Goal: Navigation & Orientation: Find specific page/section

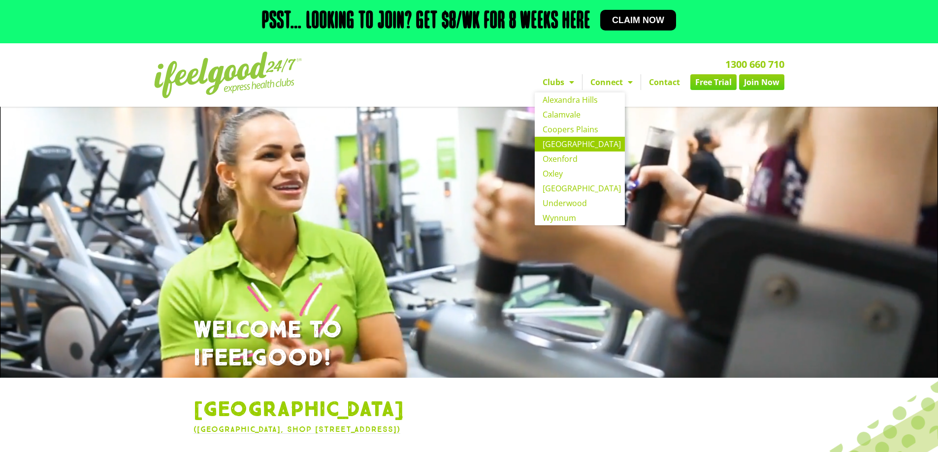
click at [579, 145] on link "[GEOGRAPHIC_DATA]" at bounding box center [580, 144] width 90 height 15
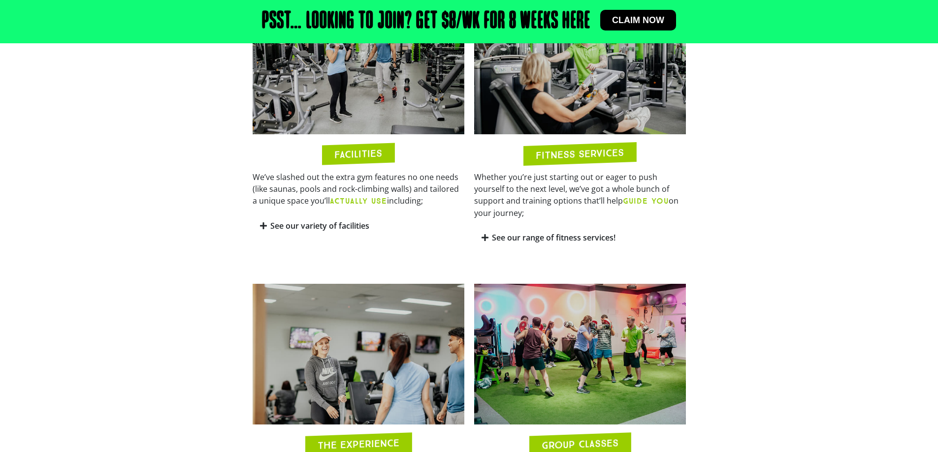
scroll to position [542, 0]
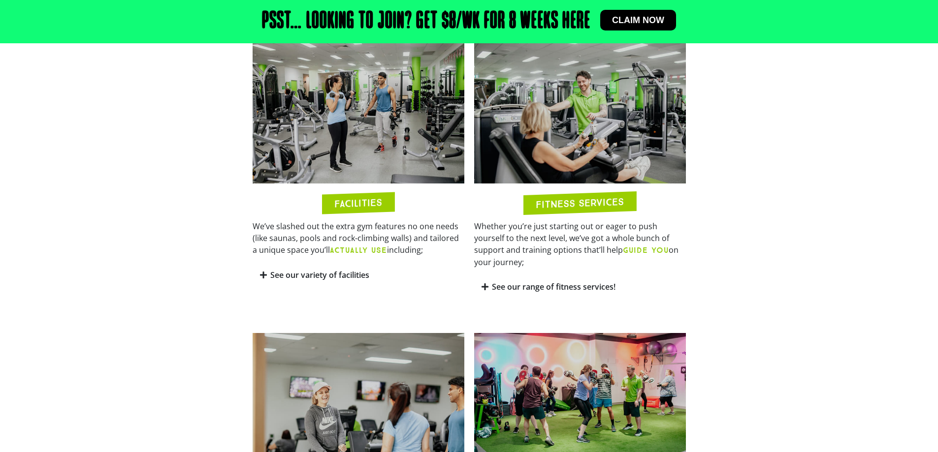
click at [625, 200] on div "FITNESS SERVICES" at bounding box center [579, 204] width 113 height 24
click at [581, 287] on link "See our range of fitness services!" at bounding box center [554, 287] width 124 height 11
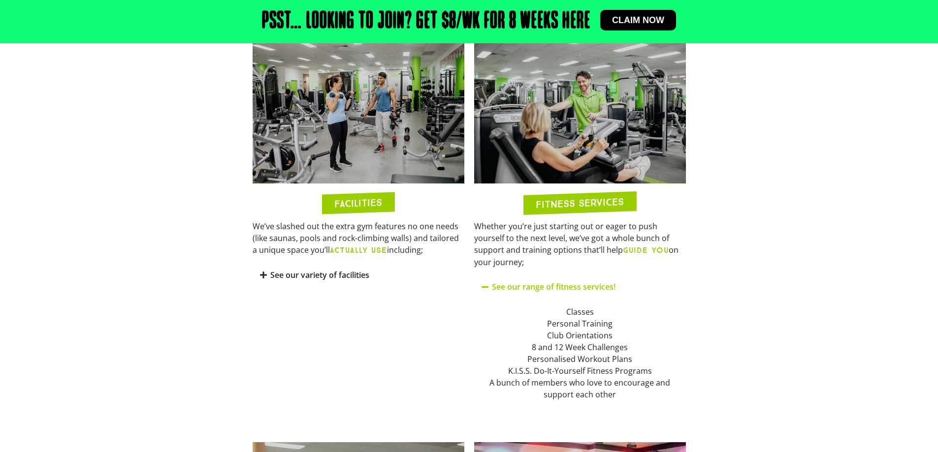
click at [306, 278] on link "See our variety of facilities" at bounding box center [319, 275] width 99 height 11
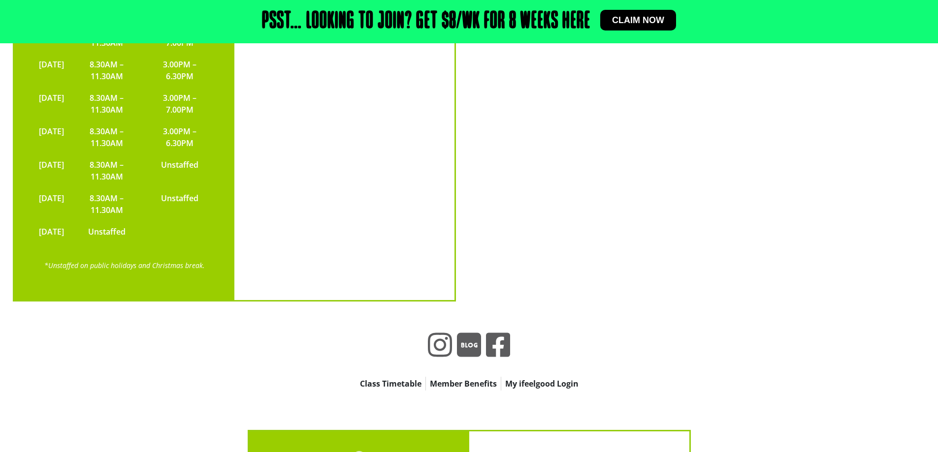
scroll to position [2757, 0]
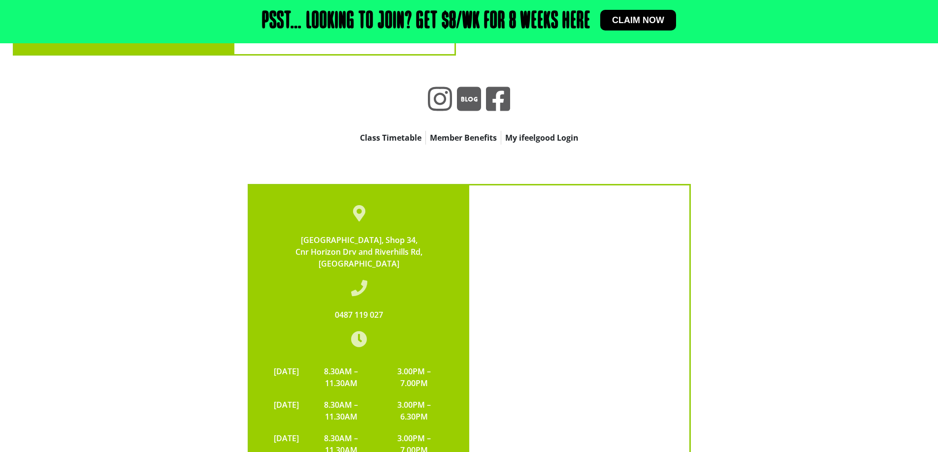
click at [473, 131] on link "Member Benefits" at bounding box center [463, 138] width 75 height 14
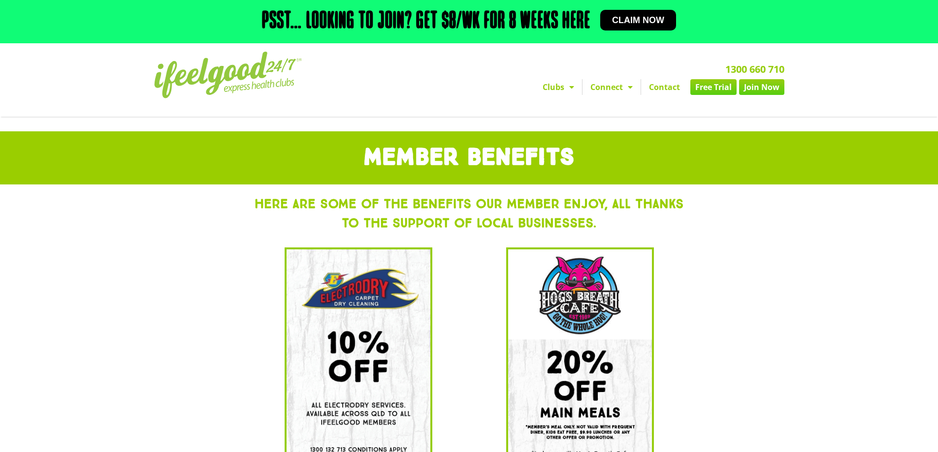
click at [773, 89] on link "Join Now" at bounding box center [761, 87] width 45 height 16
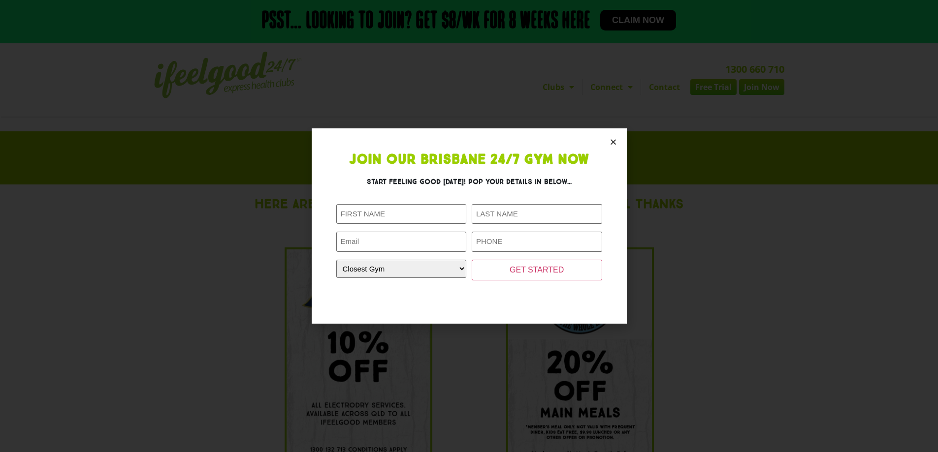
click at [611, 140] on icon "Close" at bounding box center [613, 141] width 7 height 7
